Goal: Transaction & Acquisition: Obtain resource

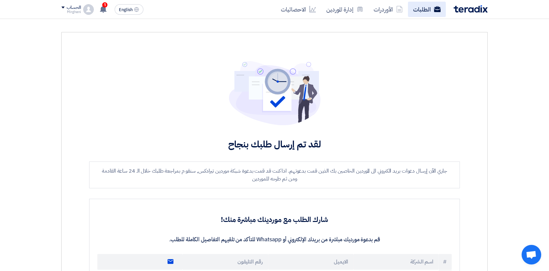
click at [434, 11] on icon at bounding box center [437, 9] width 7 height 7
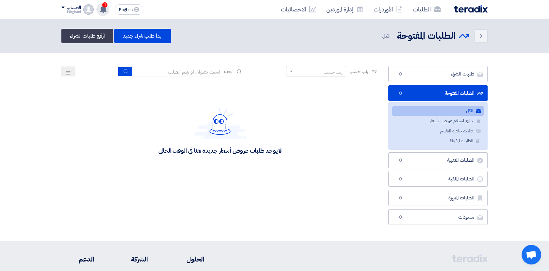
click at [105, 7] on span "1" at bounding box center [104, 4] width 5 height 5
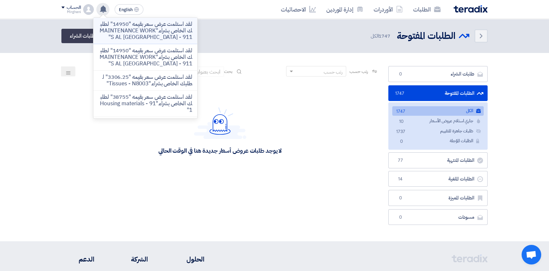
click at [168, 34] on p "لقد استلمت عرض سعر بقيمه "14950" لطلبك الخاص بشراء."MAINTENANCE WORKS AL [GEOGR…" at bounding box center [145, 31] width 93 height 20
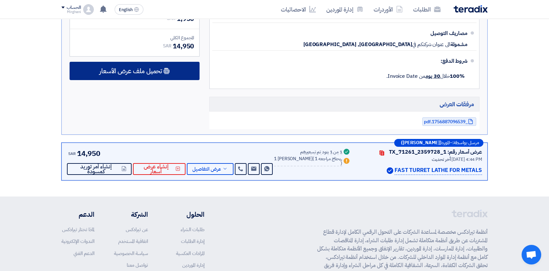
scroll to position [368, 0]
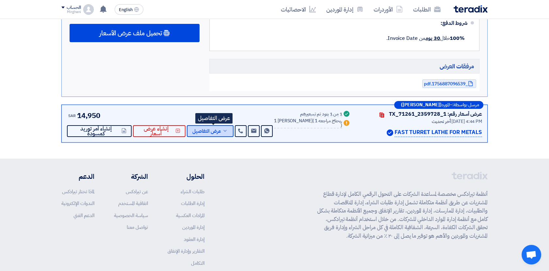
click at [216, 133] on span "عرض التفاصيل" at bounding box center [206, 131] width 29 height 5
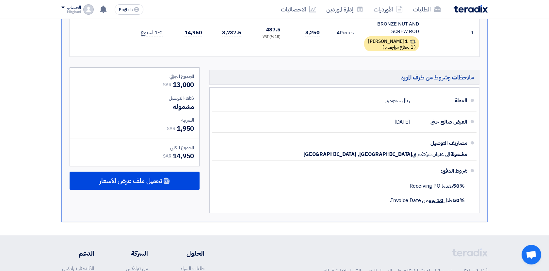
scroll to position [332, 0]
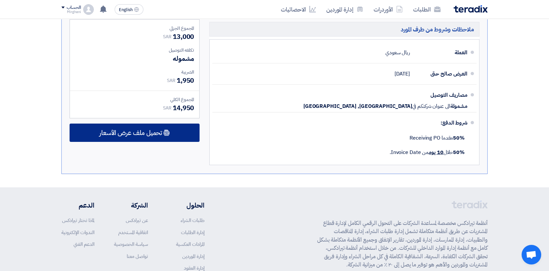
click at [150, 136] on div "تحميل ملف عرض الأسعار" at bounding box center [135, 132] width 130 height 18
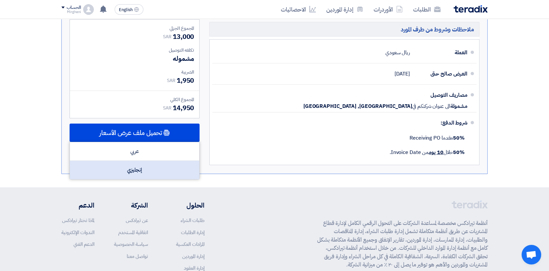
click at [149, 165] on div "إنجليزي" at bounding box center [134, 170] width 129 height 18
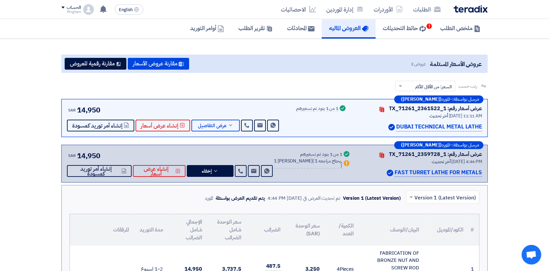
scroll to position [42, 0]
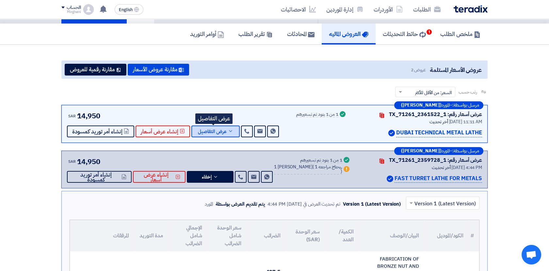
click at [205, 130] on span "عرض التفاصيل" at bounding box center [212, 131] width 29 height 5
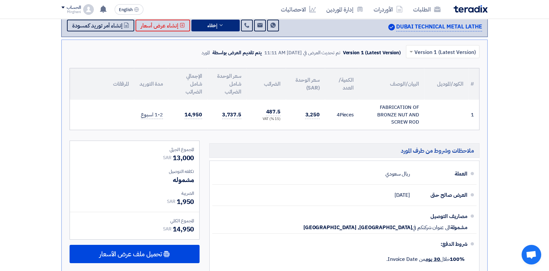
scroll to position [150, 0]
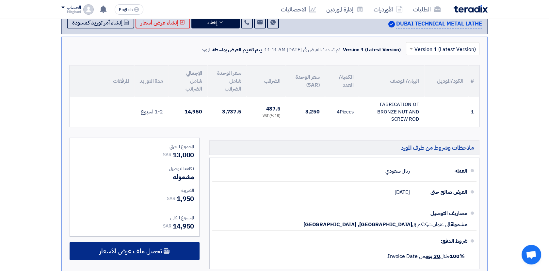
click at [156, 248] on span "تحميل ملف عرض الأسعار" at bounding box center [130, 251] width 63 height 6
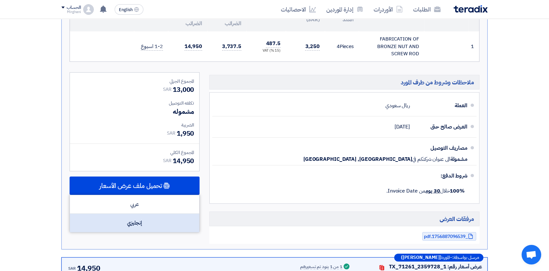
scroll to position [223, 0]
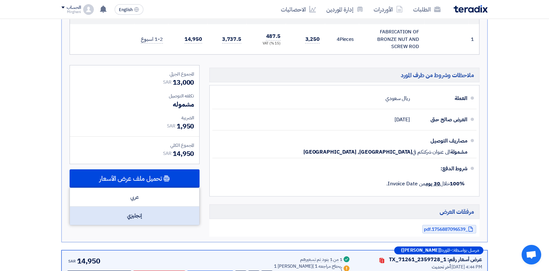
click at [142, 212] on div "إنجليزي" at bounding box center [134, 215] width 129 height 18
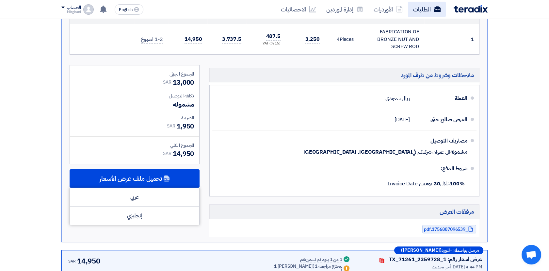
click at [423, 9] on link "الطلبات" at bounding box center [427, 9] width 38 height 15
